Goal: Information Seeking & Learning: Learn about a topic

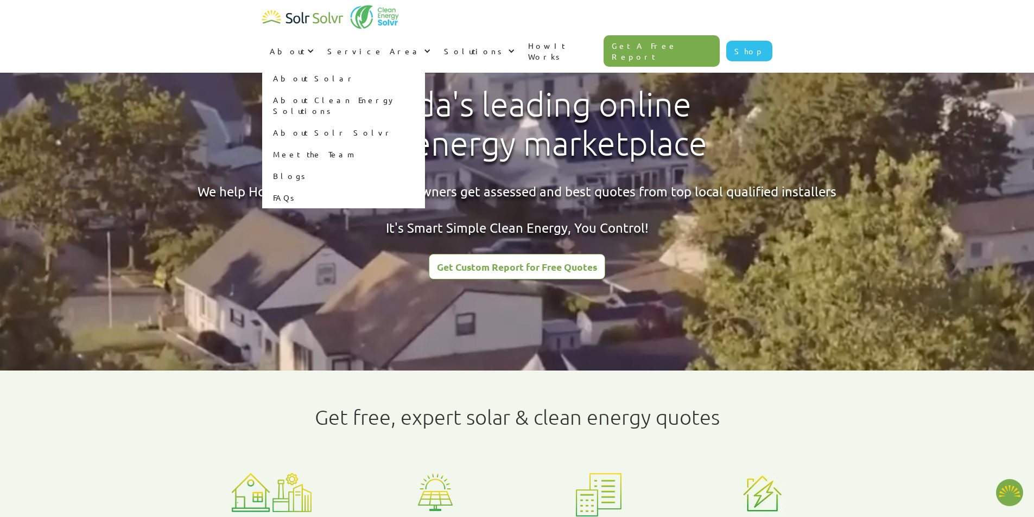
click at [425, 165] on link "Blogs" at bounding box center [343, 176] width 163 height 22
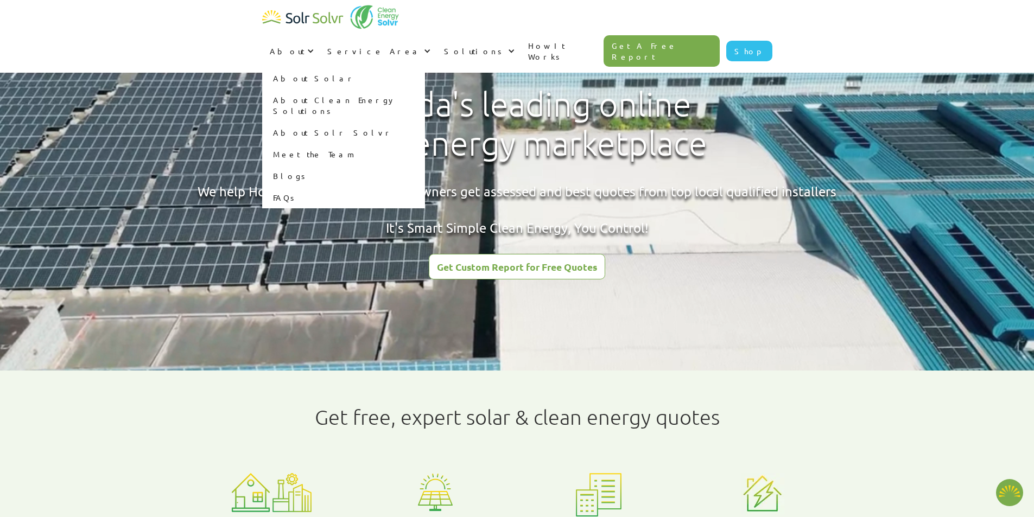
type textarea "x"
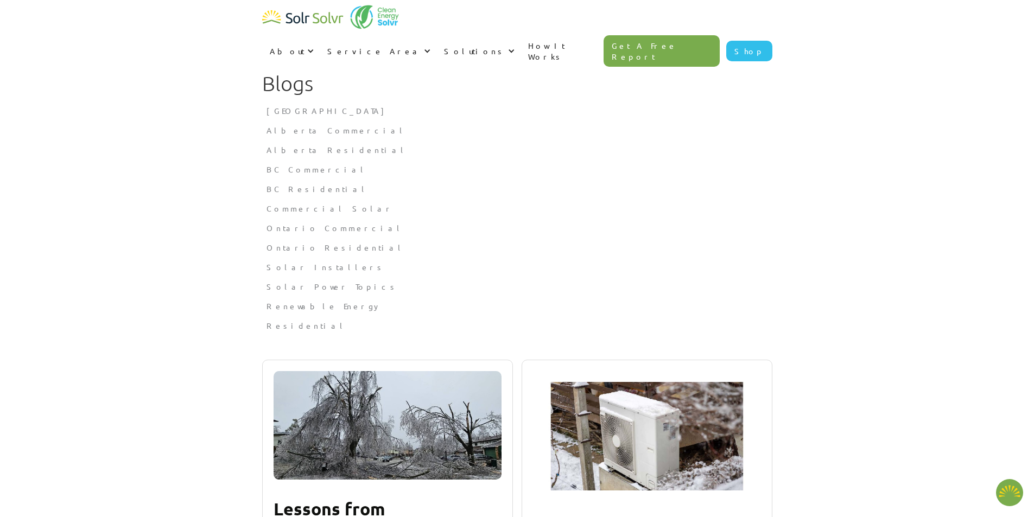
click at [851, 121] on section "Blogs Alberta The Key Benefits of Going Solar in Alberta Alberta Commercial Bes…" at bounding box center [517, 167] width 1034 height 335
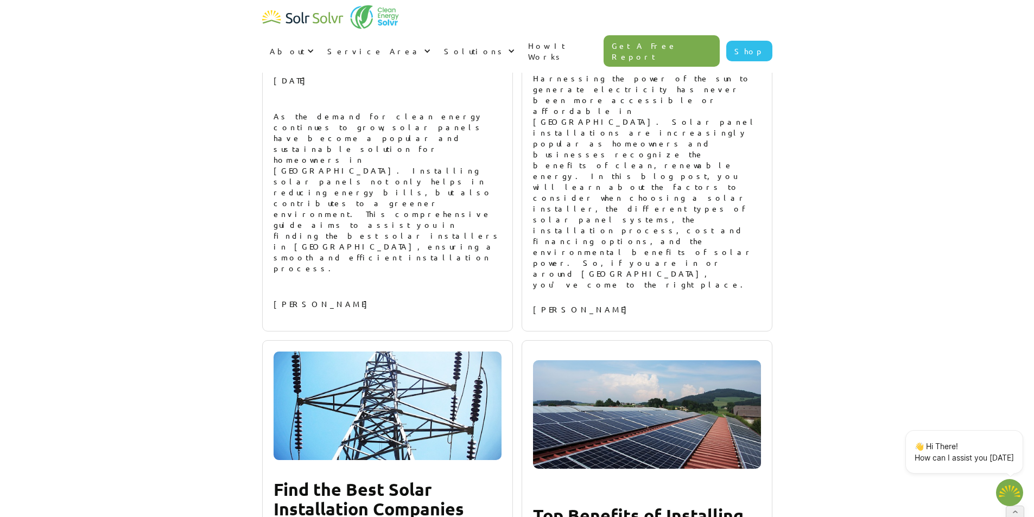
scroll to position [8066, 0]
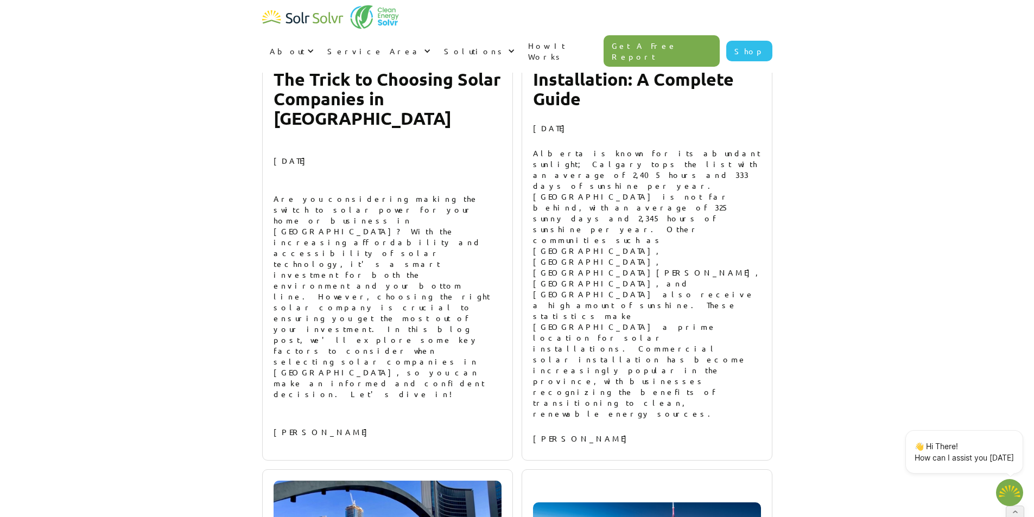
type textarea "x"
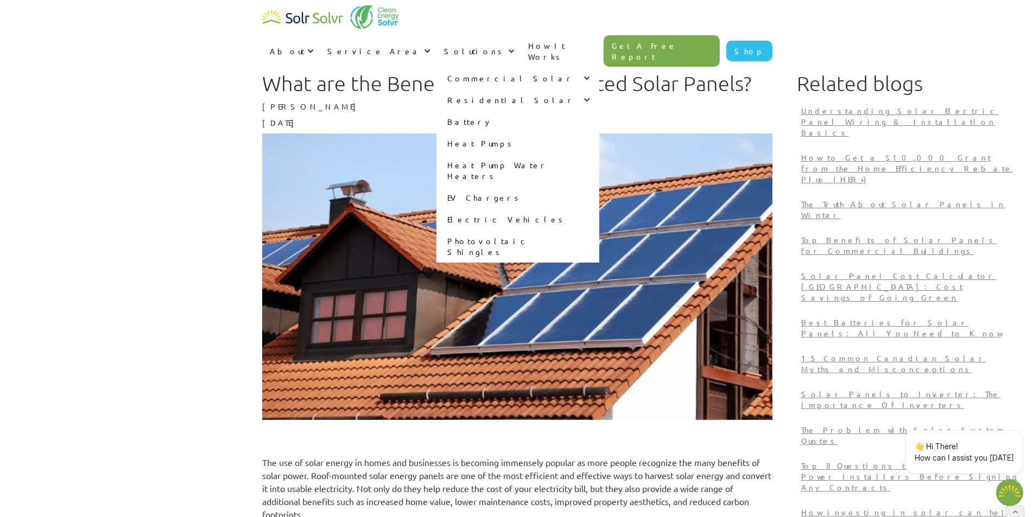
type textarea "x"
